Goal: Task Accomplishment & Management: Use online tool/utility

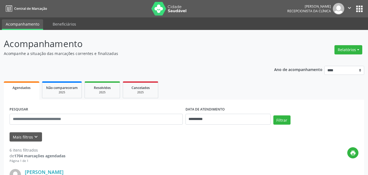
click at [214, 40] on p "Acompanhamento" at bounding box center [130, 44] width 252 height 14
click at [355, 50] on button "Relatórios" at bounding box center [348, 49] width 28 height 9
click at [334, 63] on link "Agendamentos" at bounding box center [333, 62] width 59 height 8
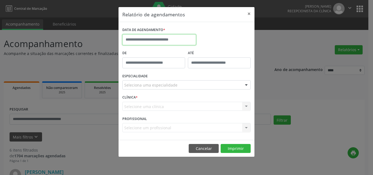
click at [139, 39] on input "text" at bounding box center [159, 39] width 74 height 11
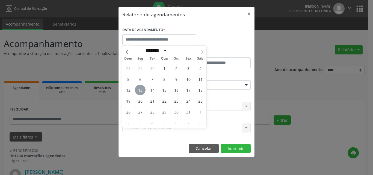
click at [140, 92] on span "13" at bounding box center [140, 90] width 11 height 11
type input "**********"
click at [142, 89] on span "13" at bounding box center [140, 90] width 11 height 11
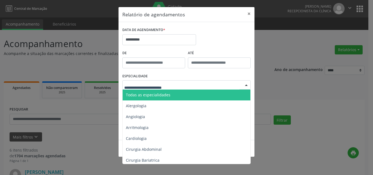
click at [140, 97] on span "Todas as especialidades" at bounding box center [148, 94] width 44 height 5
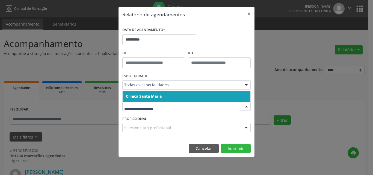
click at [158, 95] on span "Clinica Santa Maria" at bounding box center [144, 96] width 36 height 5
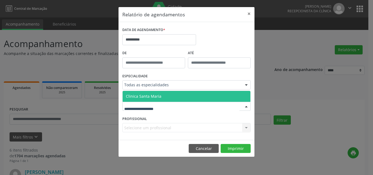
click at [166, 95] on span "Clinica Santa Maria" at bounding box center [186, 96] width 128 height 11
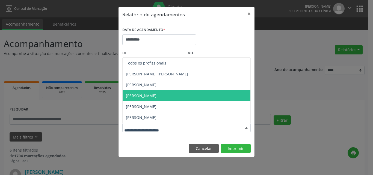
click at [159, 96] on span "[PERSON_NAME]" at bounding box center [186, 96] width 128 height 11
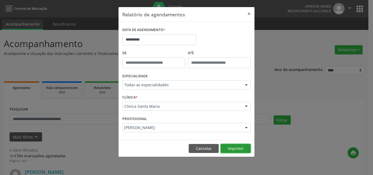
click at [242, 149] on button "Imprimir" at bounding box center [235, 148] width 30 height 9
